Goal: Find specific page/section: Find specific page/section

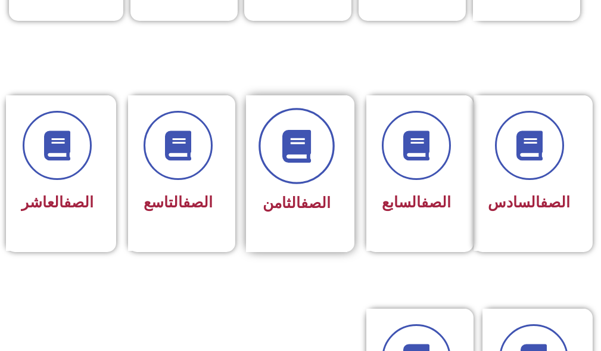
scroll to position [536, 0]
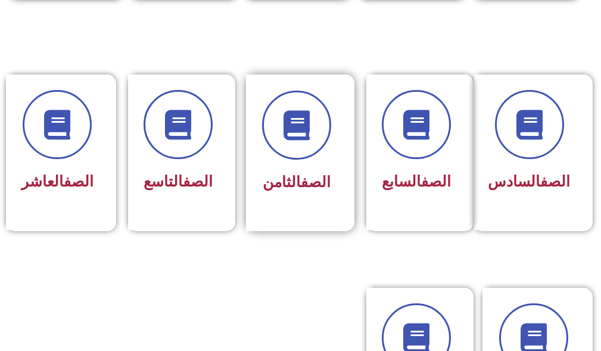
click at [315, 167] on div "الصف الثامن" at bounding box center [296, 143] width 69 height 107
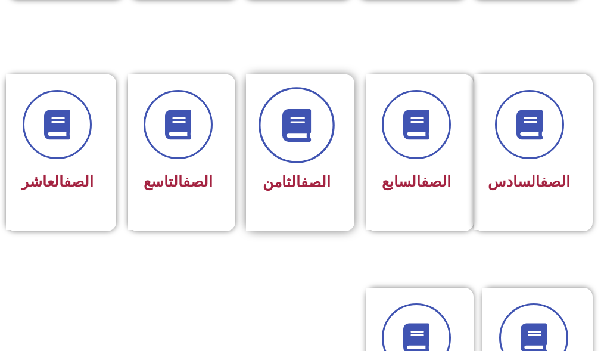
click at [305, 142] on span at bounding box center [296, 125] width 76 height 76
click at [304, 142] on span at bounding box center [296, 125] width 76 height 76
click at [305, 140] on icon at bounding box center [296, 125] width 33 height 33
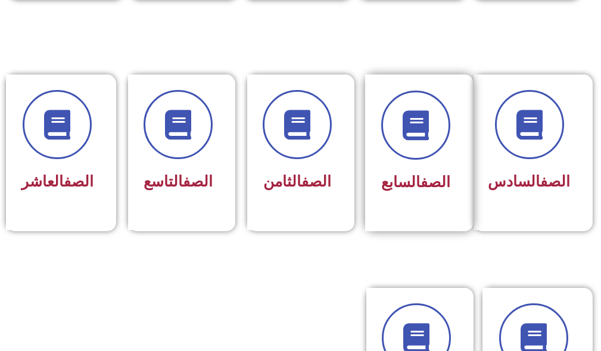
click at [413, 164] on div "الصف السابع" at bounding box center [415, 143] width 69 height 107
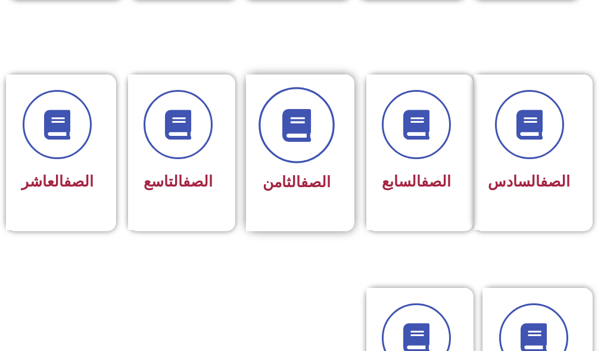
click at [300, 148] on span at bounding box center [296, 125] width 76 height 76
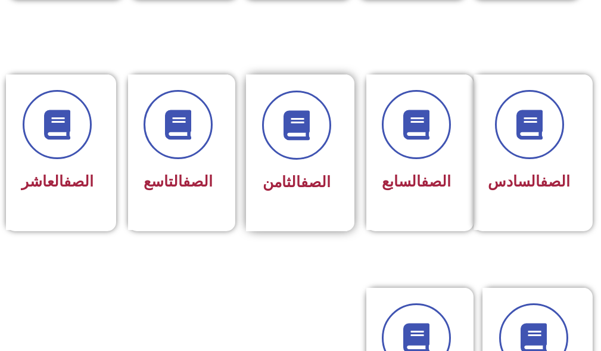
click at [332, 139] on div "الصف الثامن" at bounding box center [296, 152] width 101 height 157
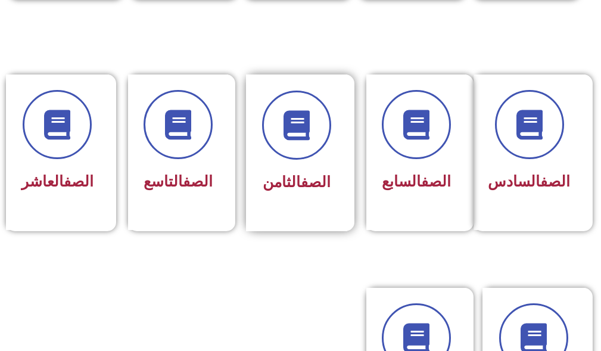
click at [333, 137] on div "الصف الثامن" at bounding box center [296, 152] width 101 height 157
drag, startPoint x: 355, startPoint y: 140, endPoint x: 314, endPoint y: 168, distance: 50.0
click at [314, 168] on div "الصف الثامن" at bounding box center [300, 152] width 119 height 157
click at [313, 168] on div "الصف الثامن" at bounding box center [296, 182] width 69 height 29
click at [312, 170] on div "الصف الثامن" at bounding box center [296, 182] width 69 height 29
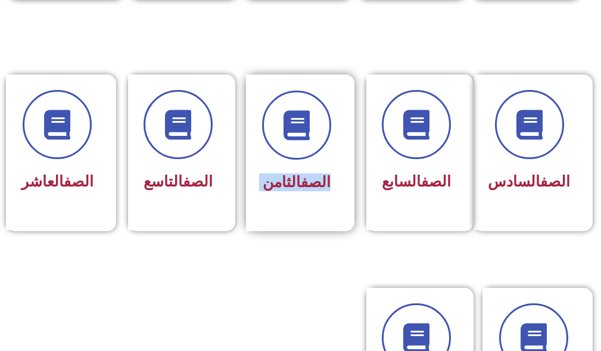
click at [312, 170] on div "الصف الثامن" at bounding box center [296, 182] width 69 height 29
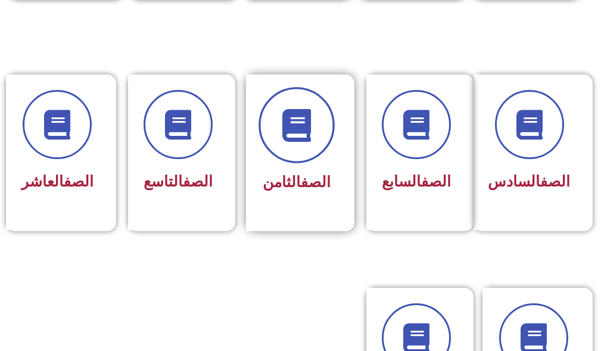
click at [301, 124] on icon at bounding box center [296, 125] width 33 height 33
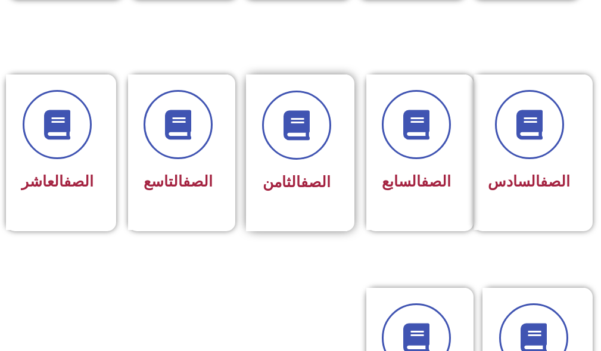
click at [286, 189] on span "الصف الثامن" at bounding box center [296, 181] width 68 height 17
click at [286, 188] on span "الصف الثامن" at bounding box center [296, 181] width 68 height 17
click at [287, 199] on div "الصف الثامن" at bounding box center [296, 152] width 101 height 157
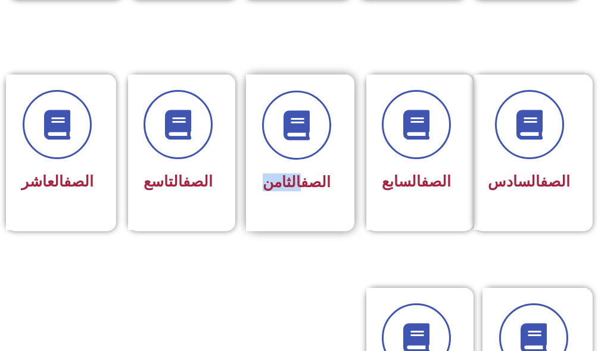
click at [287, 201] on div "الصف الثامن" at bounding box center [296, 152] width 101 height 157
click at [289, 205] on div "الصف الثامن" at bounding box center [296, 152] width 101 height 157
click at [329, 146] on div at bounding box center [296, 124] width 69 height 69
click at [327, 147] on div at bounding box center [296, 124] width 69 height 69
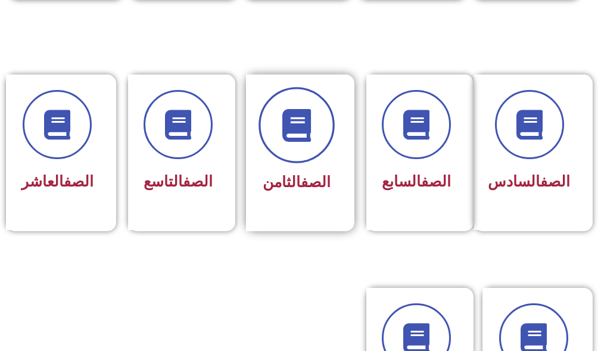
click at [291, 140] on icon at bounding box center [296, 125] width 33 height 33
click at [293, 118] on icon at bounding box center [296, 125] width 33 height 33
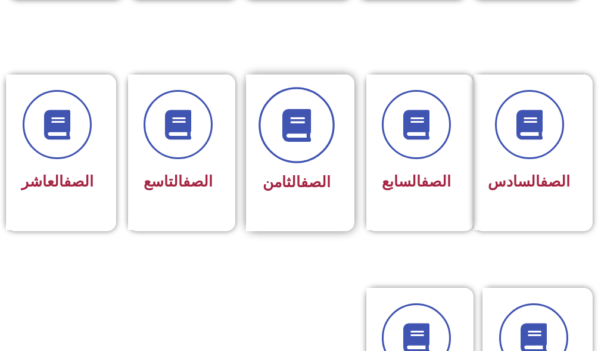
click at [293, 118] on icon at bounding box center [296, 125] width 33 height 33
click at [292, 123] on icon at bounding box center [296, 125] width 33 height 33
click at [292, 124] on icon at bounding box center [296, 125] width 33 height 33
click at [292, 125] on icon at bounding box center [296, 125] width 33 height 33
click at [292, 126] on icon at bounding box center [296, 125] width 33 height 33
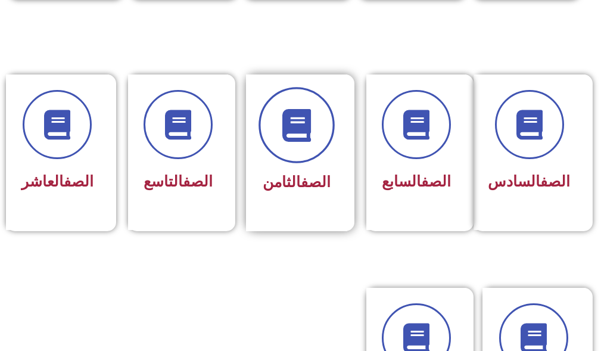
click at [292, 126] on icon at bounding box center [296, 125] width 33 height 33
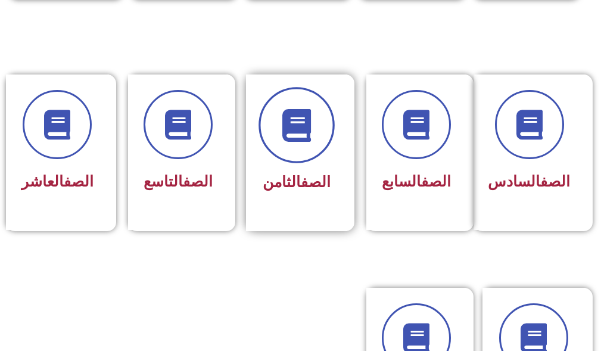
click at [292, 126] on icon at bounding box center [296, 125] width 33 height 33
